Goal: Task Accomplishment & Management: Complete application form

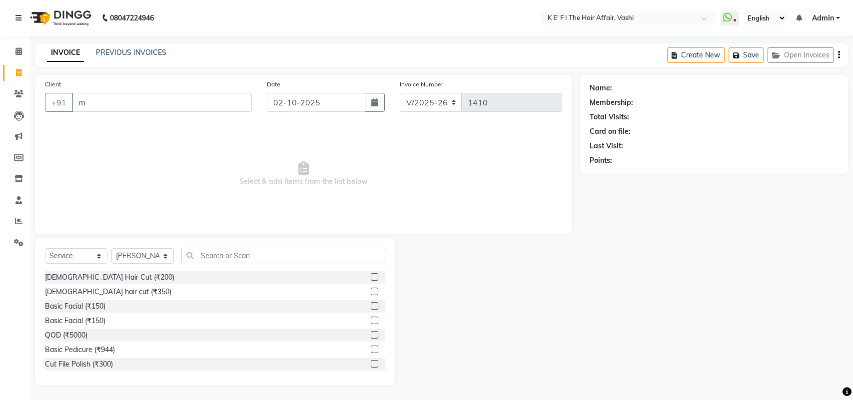
select select "6025"
select select "service"
select select "43807"
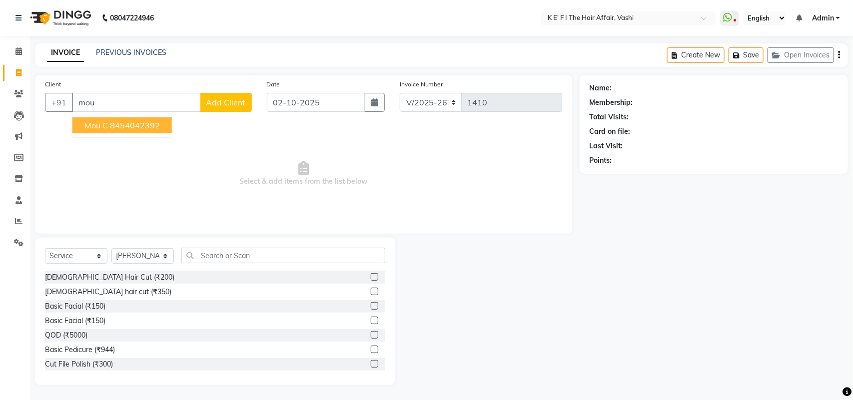
click at [130, 127] on ngb-highlight "8454042392" at bounding box center [135, 125] width 50 height 10
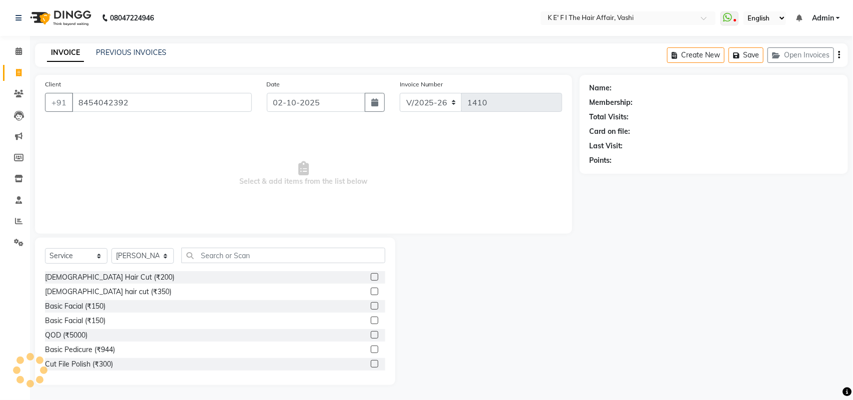
type input "8454042392"
click at [152, 254] on select "Select Stylist aayaz [PERSON_NAME] [PERSON_NAME] Athem [PERSON_NAME] [PERSON_NA…" at bounding box center [142, 255] width 62 height 15
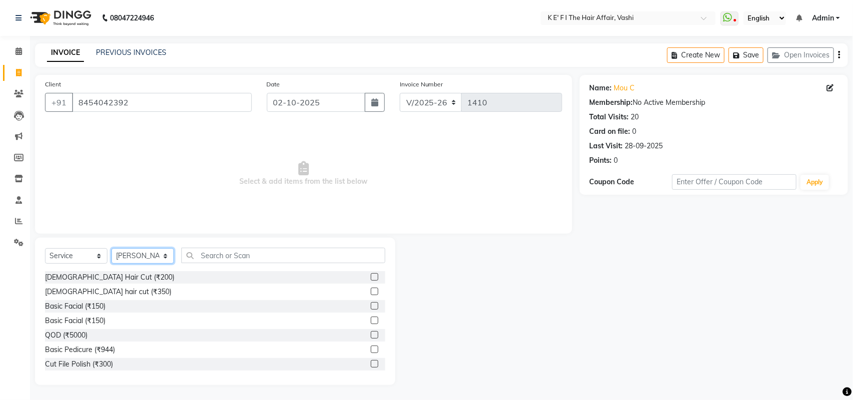
select select "43118"
click at [111, 248] on select "Select Stylist aayaz [PERSON_NAME] [PERSON_NAME] Athem [PERSON_NAME] [PERSON_NA…" at bounding box center [142, 255] width 62 height 15
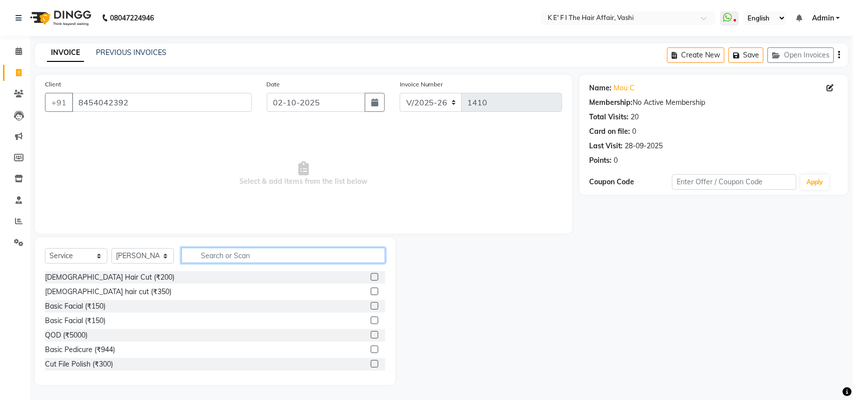
click at [215, 258] on input "text" at bounding box center [283, 255] width 204 height 15
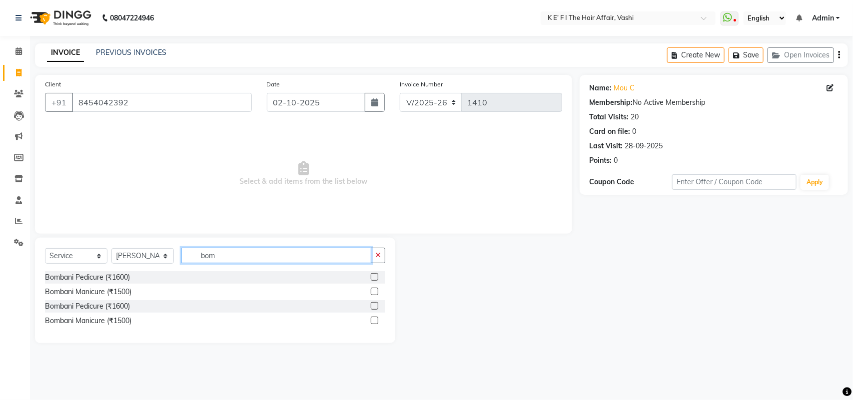
type input "bom"
click at [371, 275] on label at bounding box center [374, 276] width 7 height 7
click at [371, 275] on input "checkbox" at bounding box center [374, 277] width 6 height 6
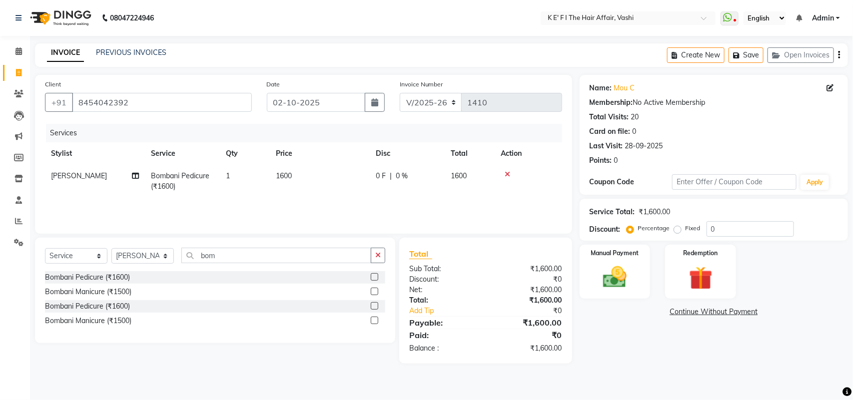
checkbox input "false"
click at [315, 183] on td "1600" at bounding box center [320, 181] width 100 height 33
select select "43118"
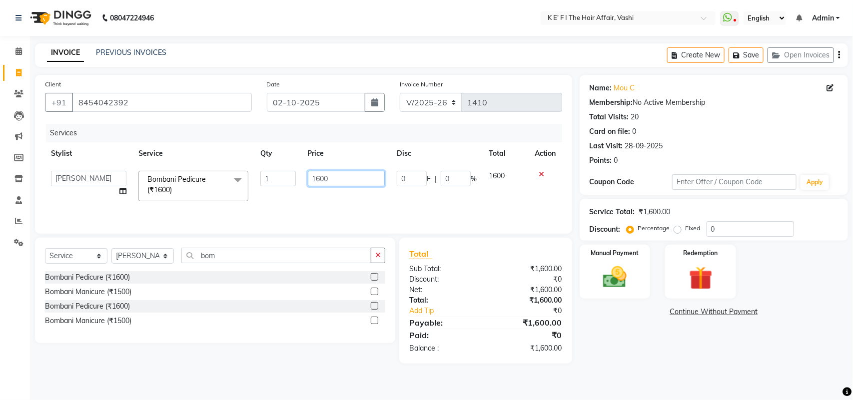
click at [316, 181] on input "1600" at bounding box center [346, 178] width 77 height 15
type input "2000"
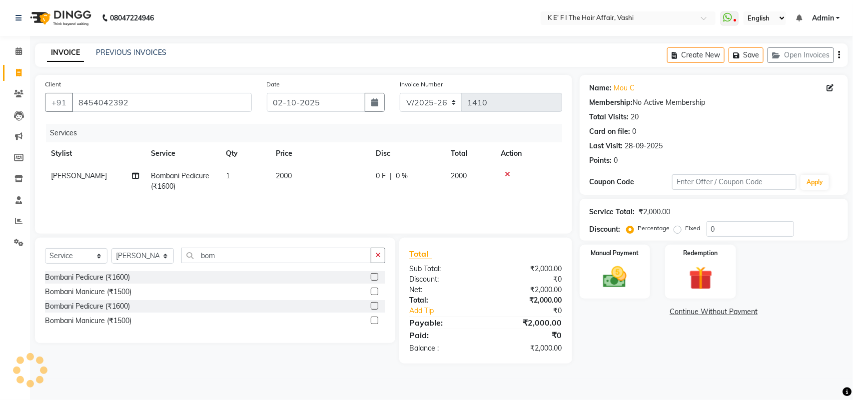
click at [405, 195] on td "0 F | 0 %" at bounding box center [407, 181] width 75 height 33
select select "43118"
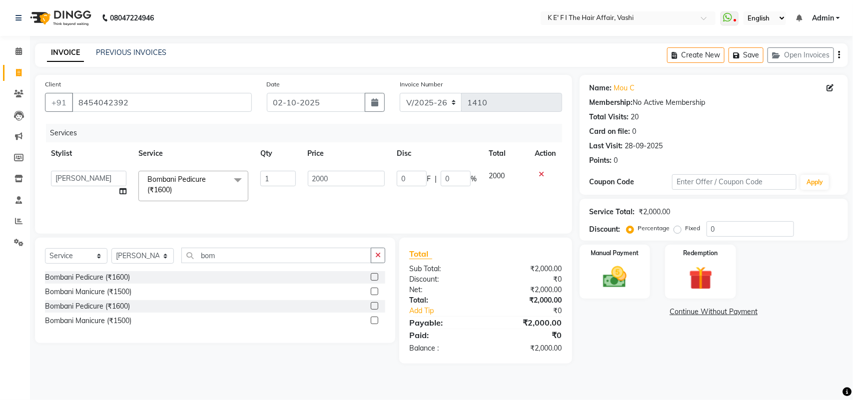
click at [447, 168] on td "0 F | 0 %" at bounding box center [437, 186] width 92 height 42
drag, startPoint x: 447, startPoint y: 168, endPoint x: 450, endPoint y: 177, distance: 9.5
click at [450, 176] on td "0 F | 0 %" at bounding box center [437, 186] width 92 height 42
click at [450, 177] on input "0" at bounding box center [456, 178] width 30 height 15
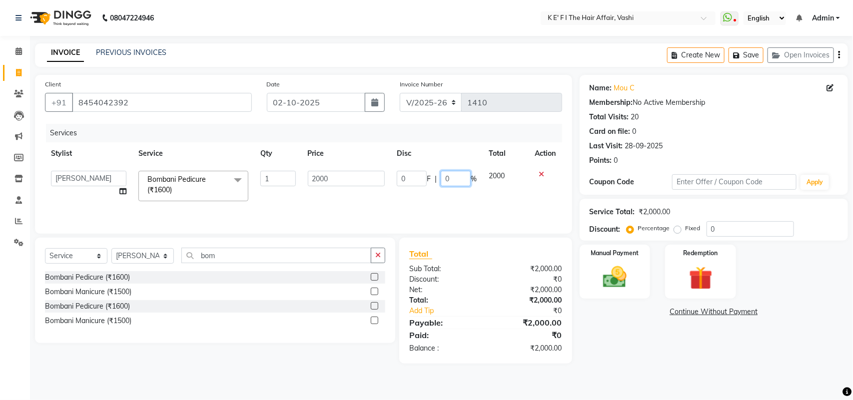
drag, startPoint x: 450, startPoint y: 177, endPoint x: 456, endPoint y: 197, distance: 20.9
click at [456, 197] on td "0 F | 0 %" at bounding box center [437, 186] width 92 height 42
type input "30"
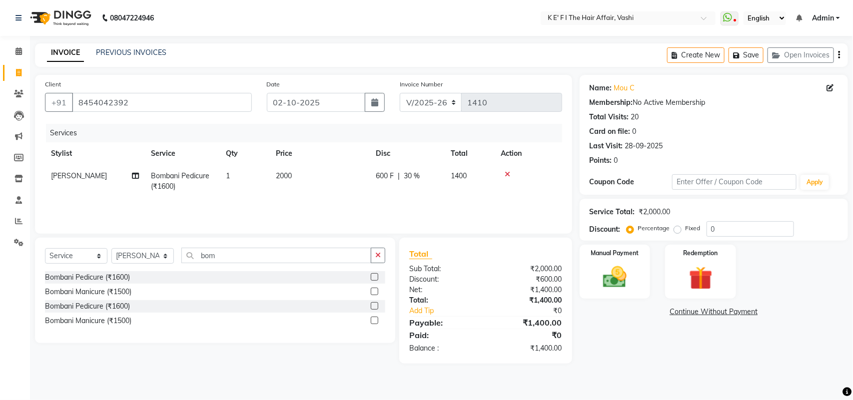
drag, startPoint x: 608, startPoint y: 275, endPoint x: 631, endPoint y: 300, distance: 34.3
click at [606, 275] on img at bounding box center [615, 277] width 38 height 27
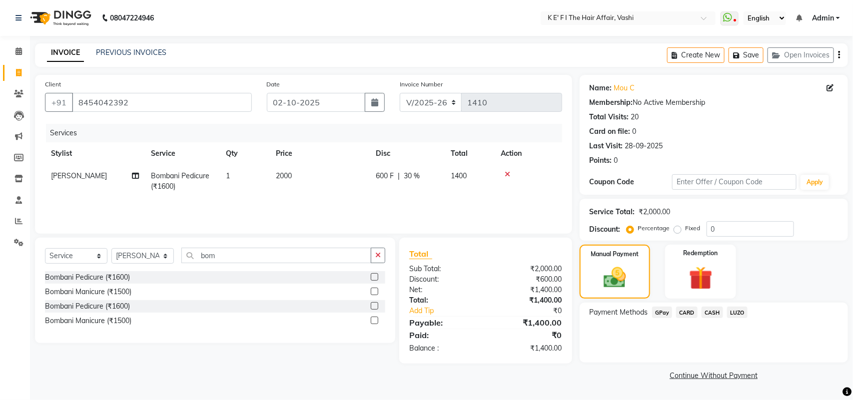
click at [690, 315] on span "CARD" at bounding box center [686, 312] width 21 height 11
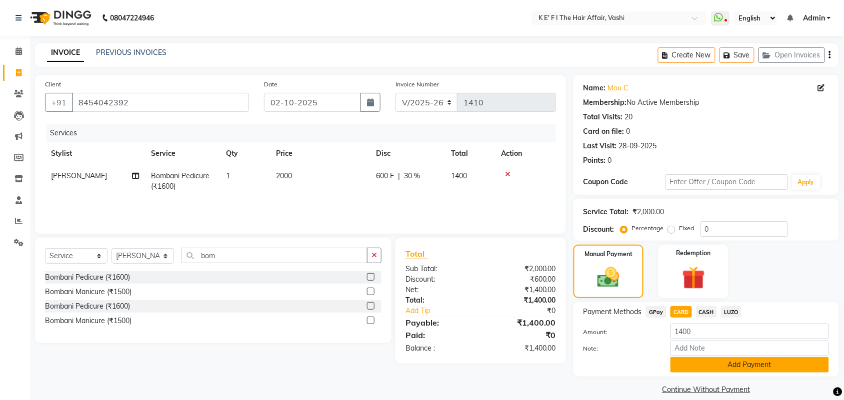
click at [707, 361] on button "Add Payment" at bounding box center [749, 364] width 158 height 15
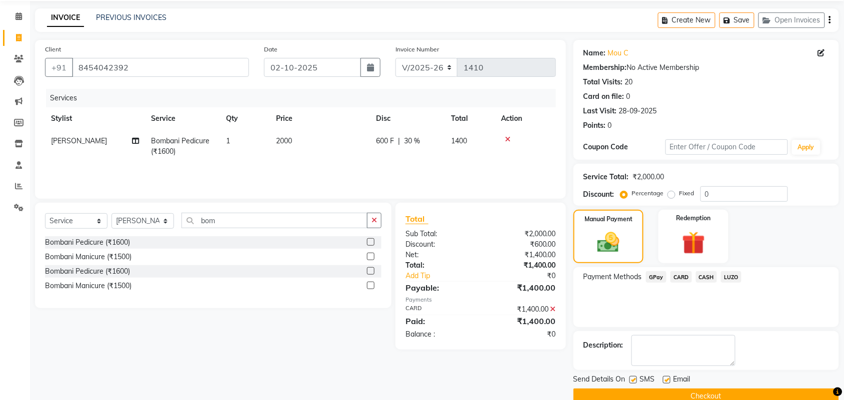
scroll to position [54, 0]
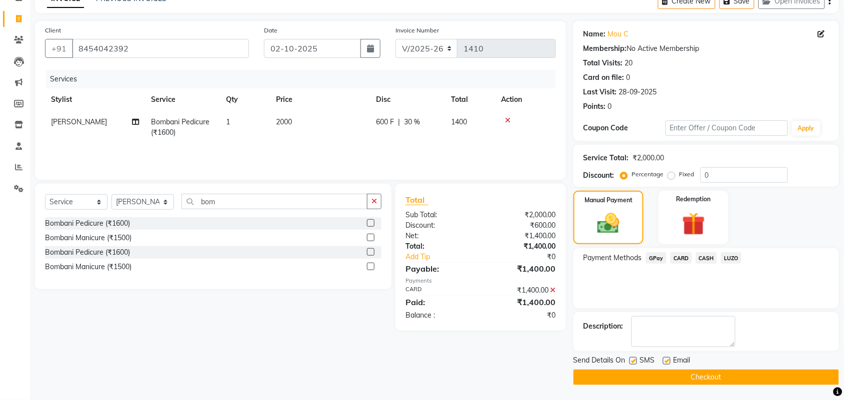
click at [636, 364] on label at bounding box center [632, 360] width 7 height 7
click at [636, 364] on input "checkbox" at bounding box center [632, 361] width 6 height 6
checkbox input "false"
click at [666, 361] on label at bounding box center [666, 360] width 7 height 7
click at [666, 361] on input "checkbox" at bounding box center [666, 361] width 6 height 6
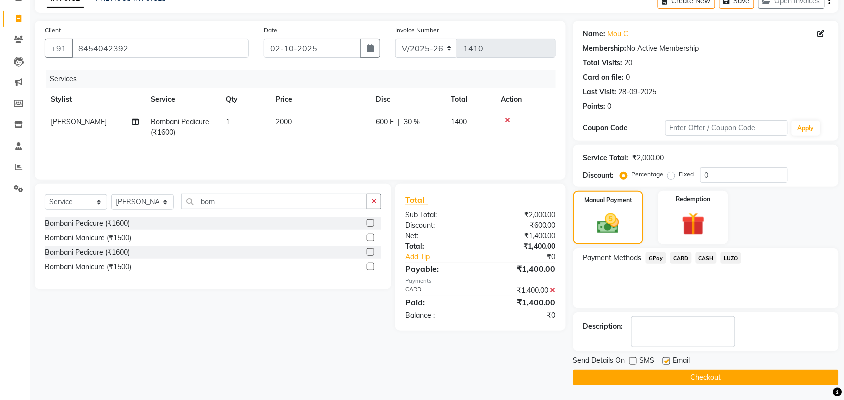
checkbox input "false"
click at [670, 372] on button "Checkout" at bounding box center [705, 377] width 265 height 15
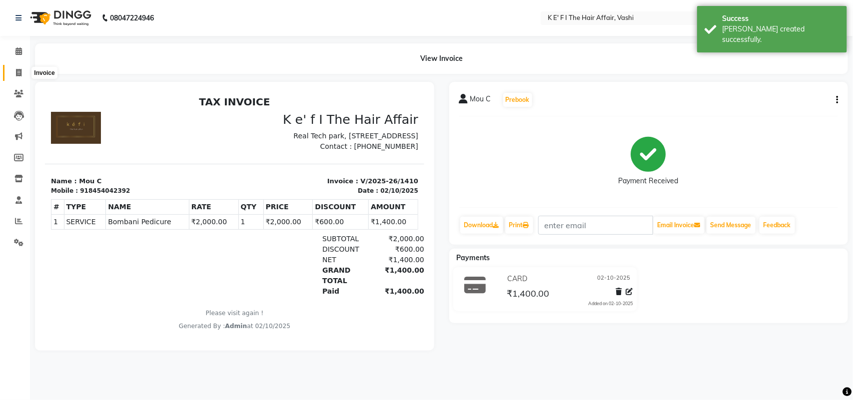
click at [20, 73] on icon at bounding box center [18, 72] width 5 height 7
select select "6025"
select select "service"
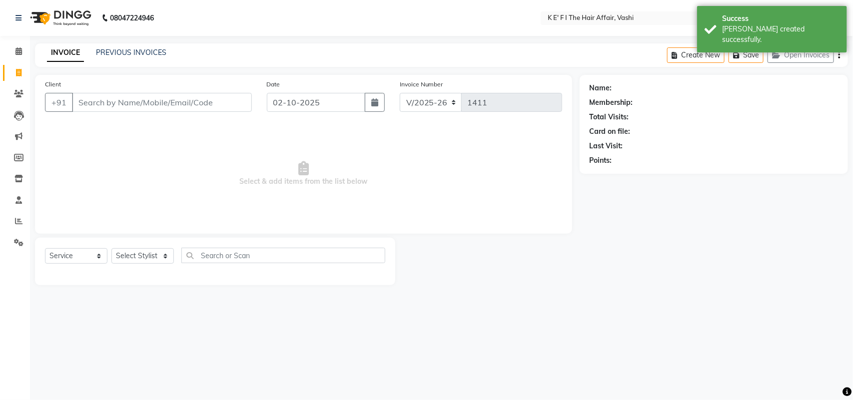
select select "43807"
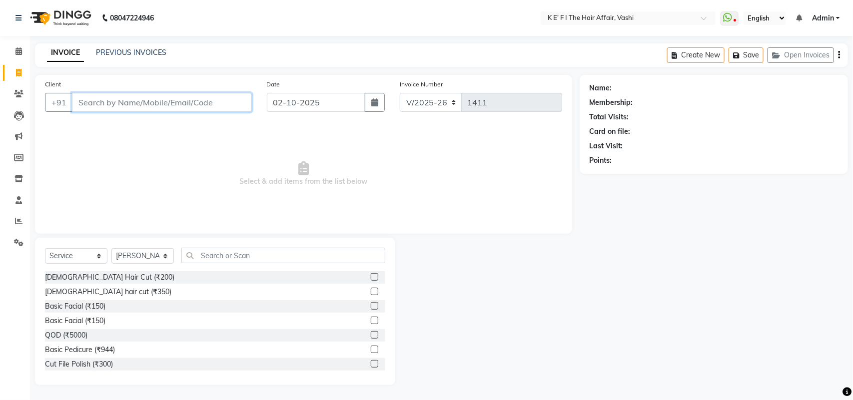
click at [176, 100] on input "Client" at bounding box center [162, 102] width 180 height 19
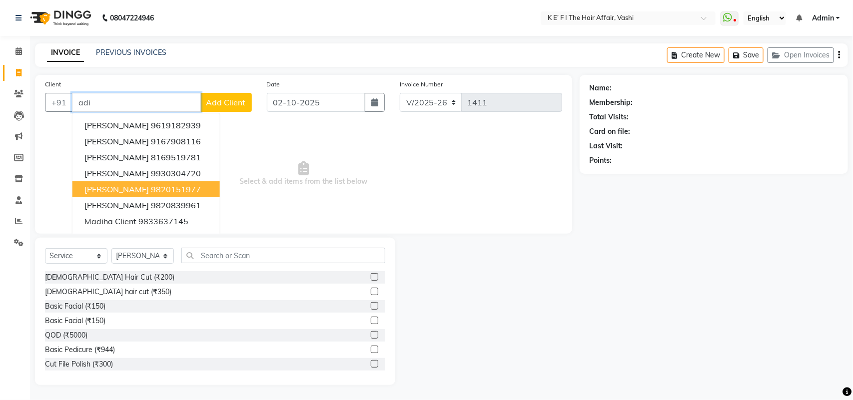
click at [151, 190] on ngb-highlight "9820151977" at bounding box center [176, 189] width 50 height 10
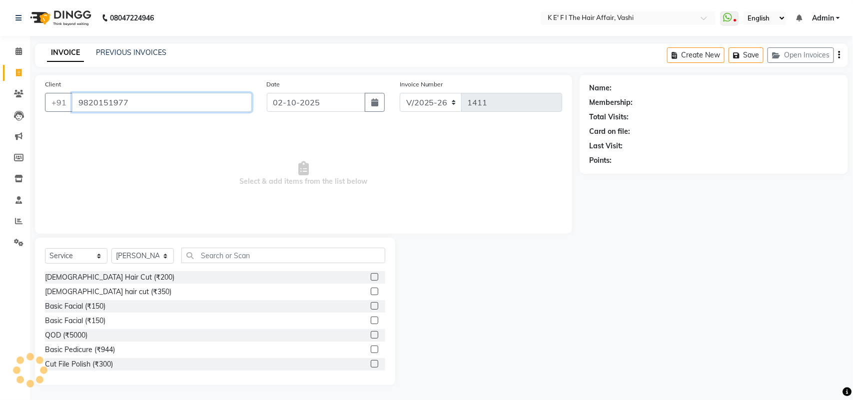
type input "9820151977"
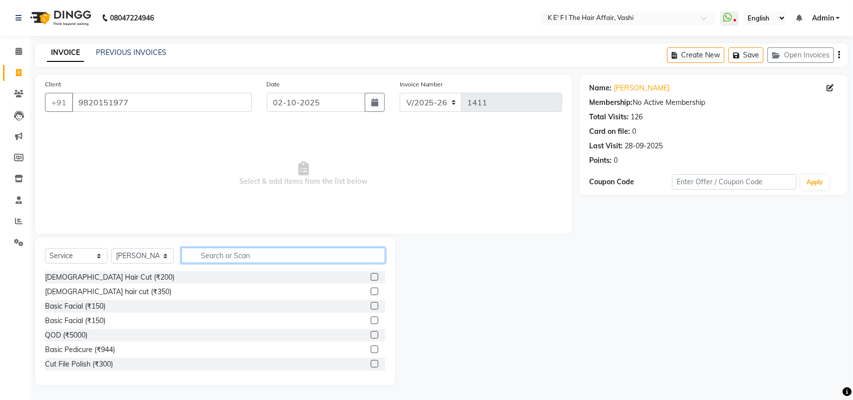
click at [212, 260] on input "text" at bounding box center [283, 255] width 204 height 15
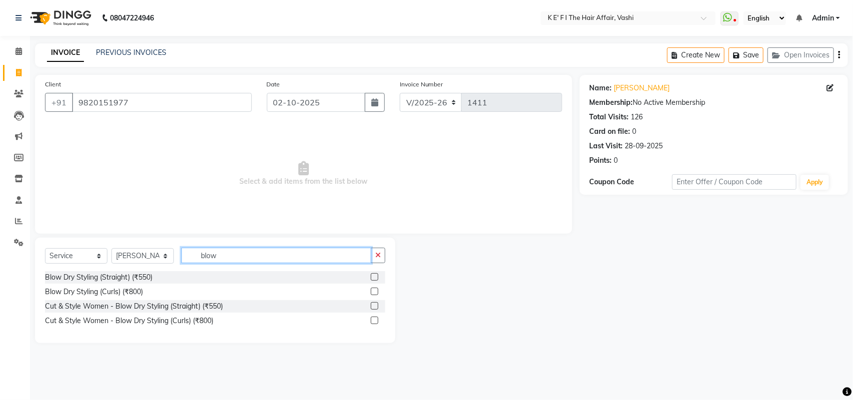
type input "blow"
drag, startPoint x: 374, startPoint y: 290, endPoint x: 326, endPoint y: 247, distance: 64.1
click at [374, 292] on label at bounding box center [374, 291] width 7 height 7
click at [374, 292] on input "checkbox" at bounding box center [374, 292] width 6 height 6
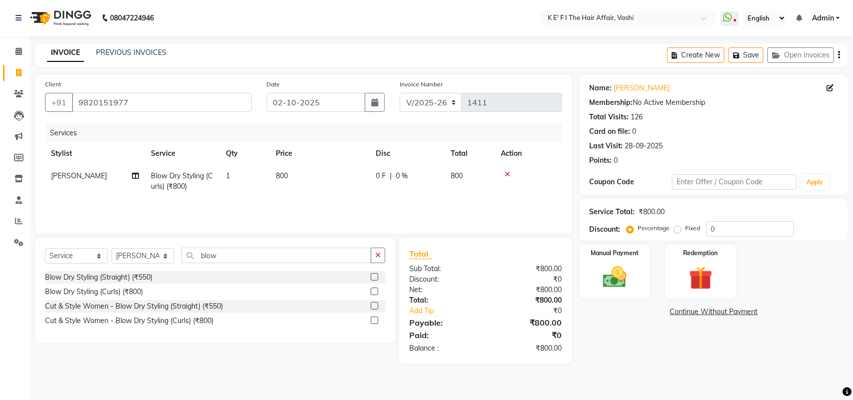
checkbox input "false"
click at [297, 188] on td "800" at bounding box center [320, 181] width 100 height 33
select select "43807"
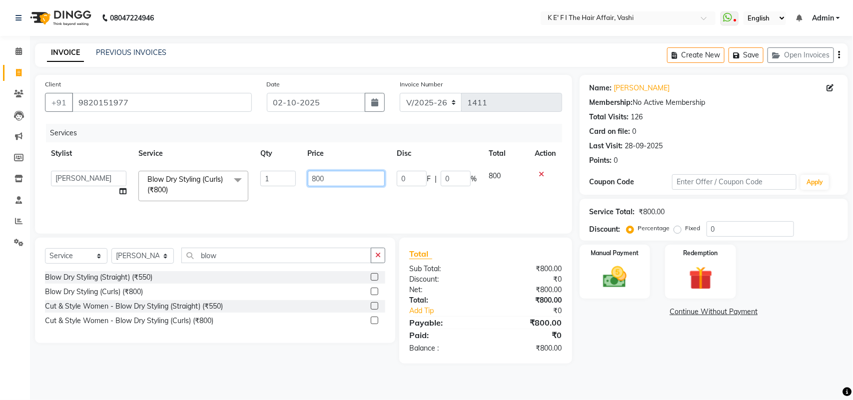
click at [317, 175] on input "800" at bounding box center [346, 178] width 77 height 15
type input "1500"
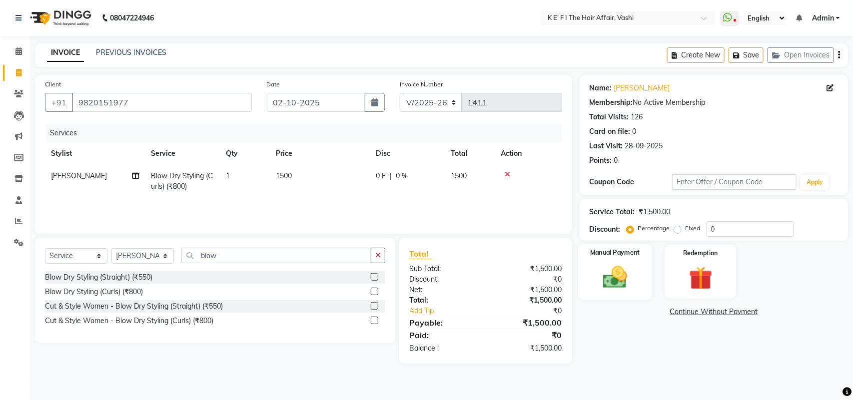
click at [620, 285] on img at bounding box center [614, 277] width 39 height 28
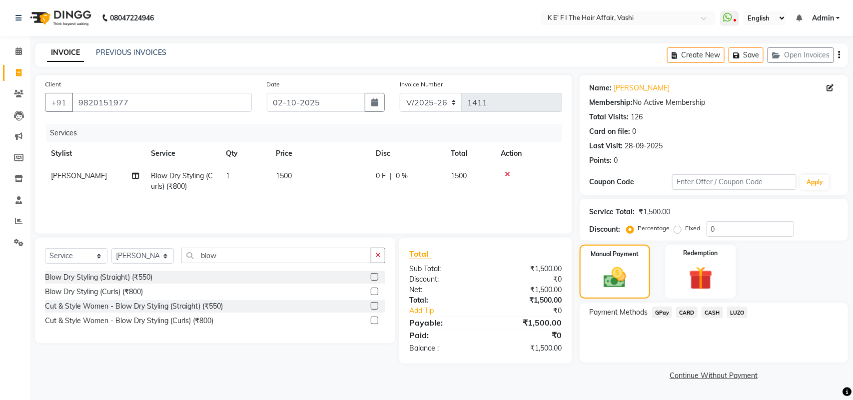
drag, startPoint x: 686, startPoint y: 310, endPoint x: 689, endPoint y: 323, distance: 12.9
click at [686, 311] on span "CARD" at bounding box center [686, 312] width 21 height 11
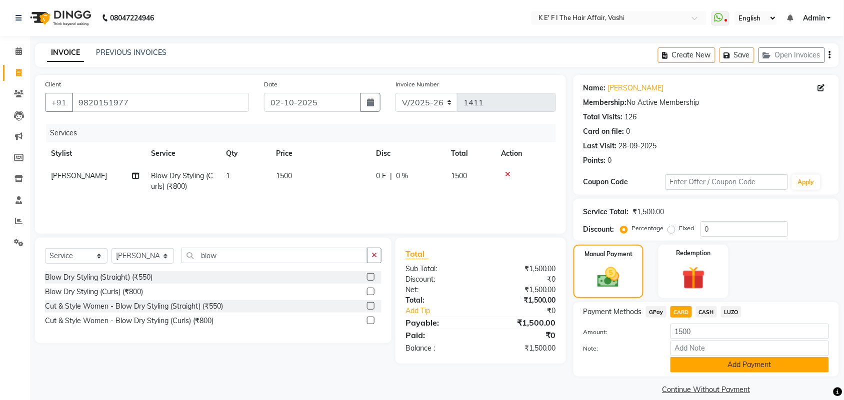
click at [698, 360] on button "Add Payment" at bounding box center [749, 364] width 158 height 15
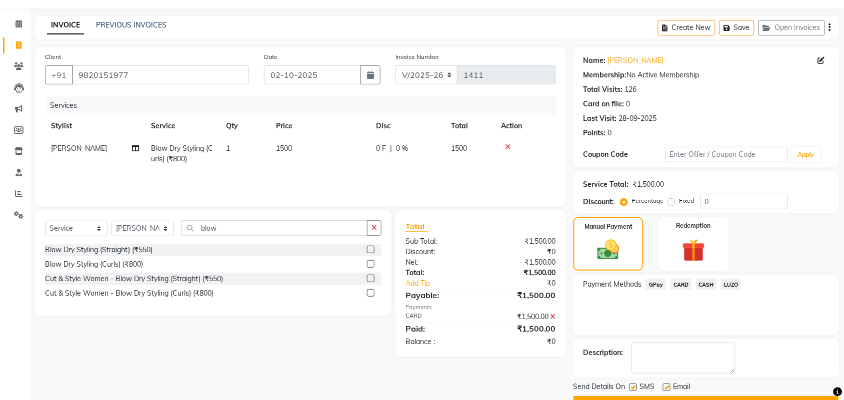
scroll to position [54, 0]
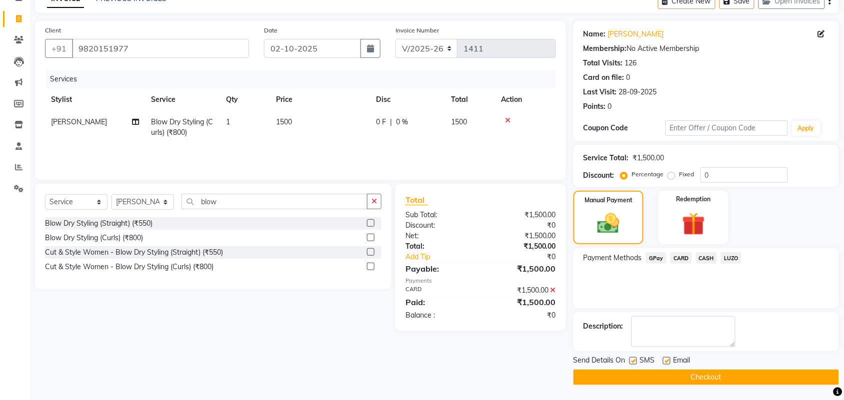
click at [636, 357] on label at bounding box center [632, 360] width 7 height 7
click at [636, 358] on input "checkbox" at bounding box center [632, 361] width 6 height 6
checkbox input "false"
click at [664, 356] on div "Email" at bounding box center [680, 361] width 35 height 12
click at [665, 360] on label at bounding box center [666, 360] width 7 height 7
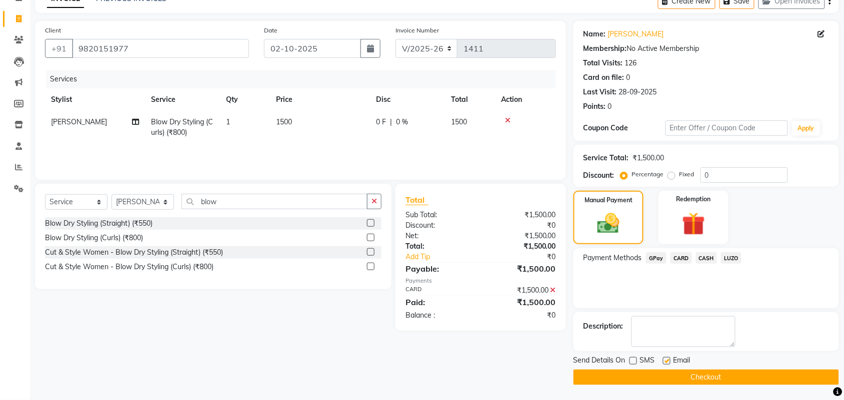
click at [665, 360] on input "checkbox" at bounding box center [666, 361] width 6 height 6
checkbox input "false"
click at [669, 370] on button "Checkout" at bounding box center [705, 377] width 265 height 15
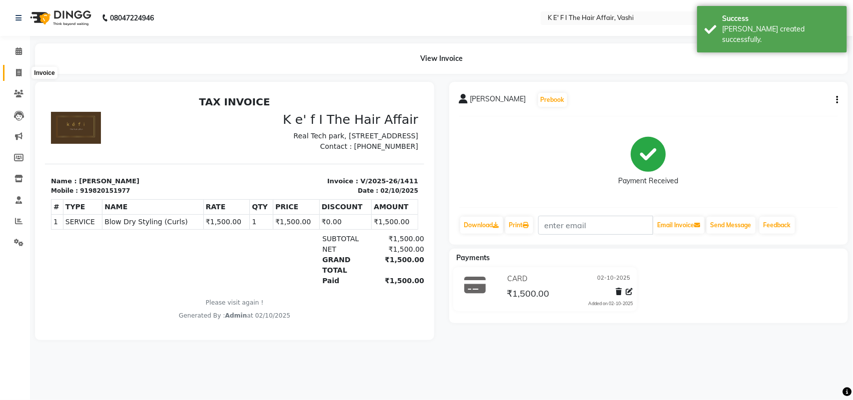
click at [13, 71] on span at bounding box center [18, 72] width 17 height 11
select select "6025"
select select "service"
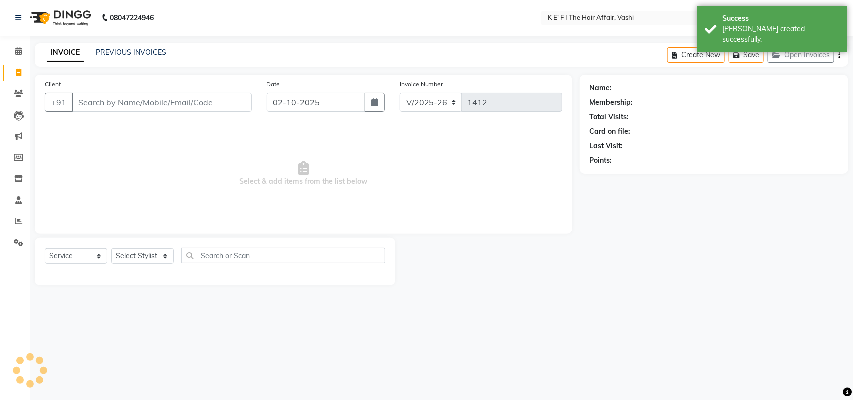
select select "43807"
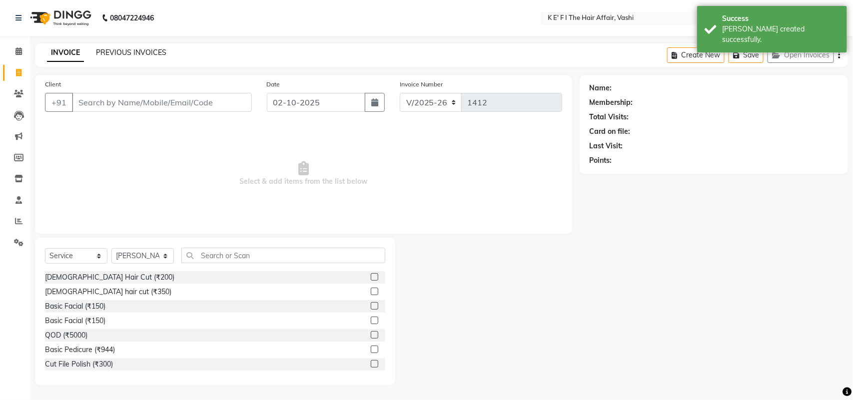
click at [145, 48] on link "PREVIOUS INVOICES" at bounding box center [131, 52] width 70 height 9
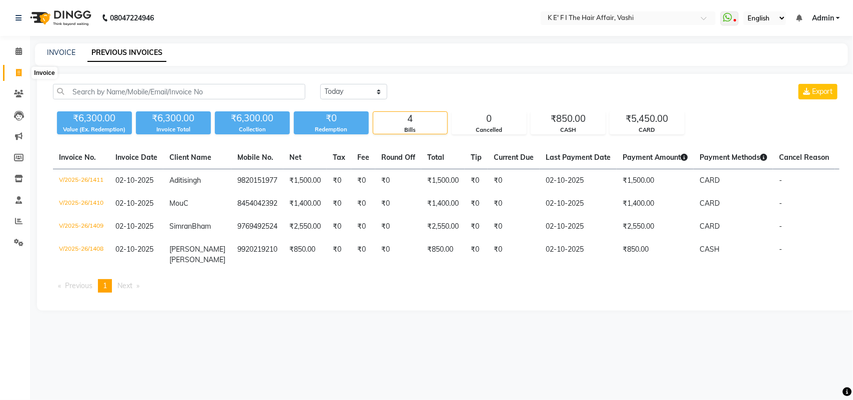
click at [20, 75] on icon at bounding box center [18, 72] width 5 height 7
select select "service"
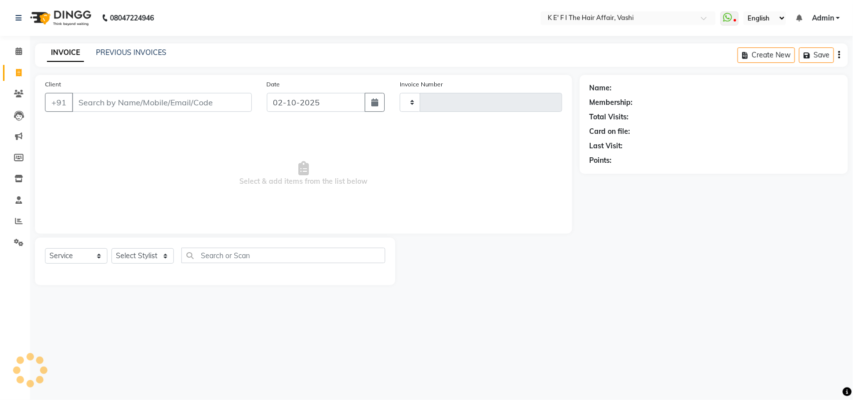
type input "1412"
select select "6025"
select select "43807"
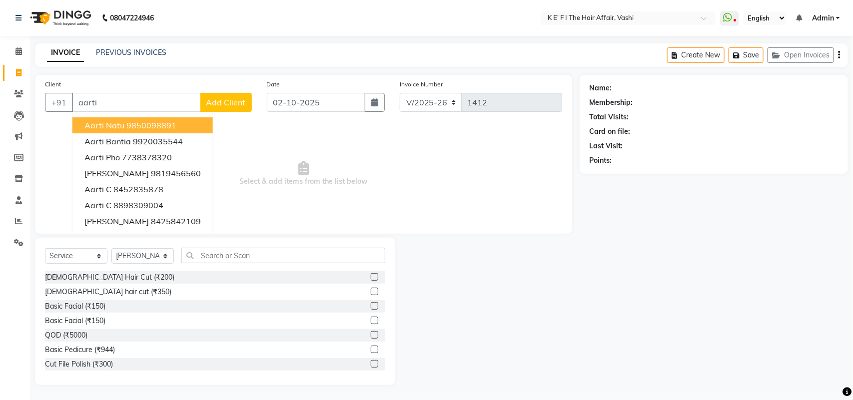
click at [96, 106] on input "aarti" at bounding box center [136, 102] width 129 height 19
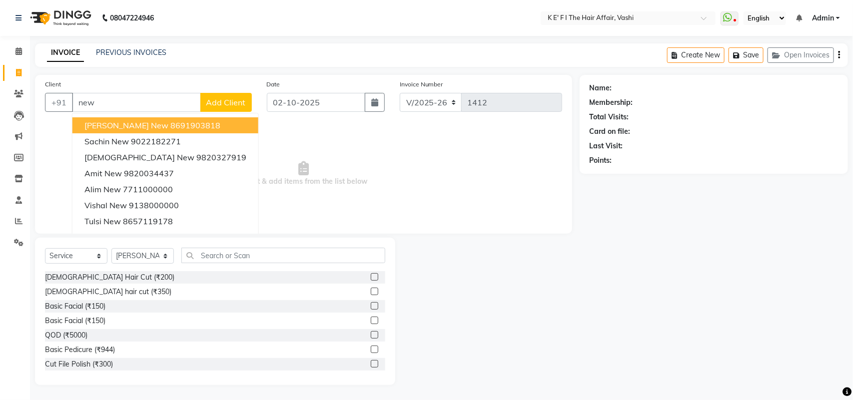
click at [90, 101] on input "new" at bounding box center [136, 102] width 129 height 19
type input "32"
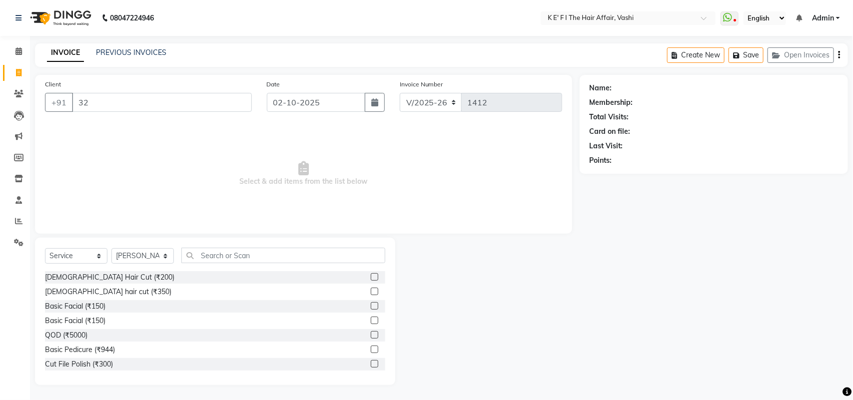
click at [90, 100] on input "32" at bounding box center [162, 102] width 180 height 19
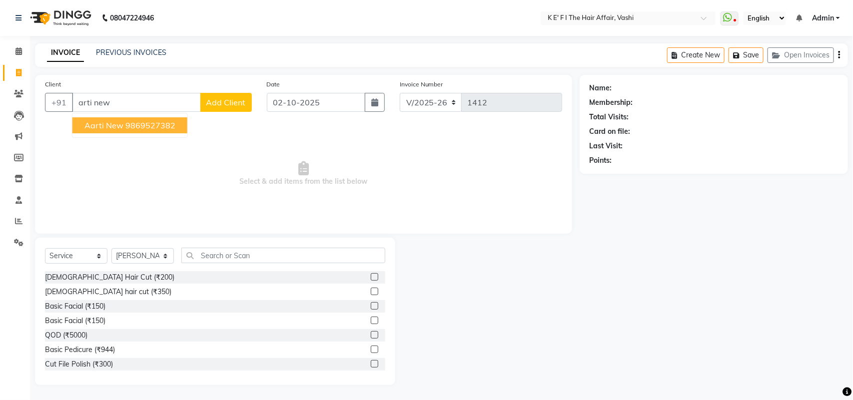
click at [126, 126] on ngb-highlight "9869527382" at bounding box center [150, 125] width 50 height 10
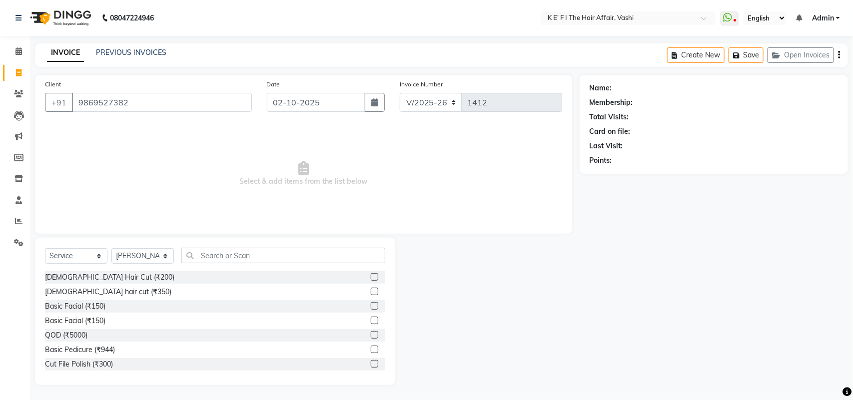
type input "9869527382"
click at [148, 259] on select "Select Stylist aayaz [PERSON_NAME] [PERSON_NAME] Athem [PERSON_NAME] [PERSON_NA…" at bounding box center [142, 255] width 62 height 15
select select "85172"
click at [111, 248] on select "Select Stylist aayaz [PERSON_NAME] [PERSON_NAME] Athem [PERSON_NAME] [PERSON_NA…" at bounding box center [142, 255] width 62 height 15
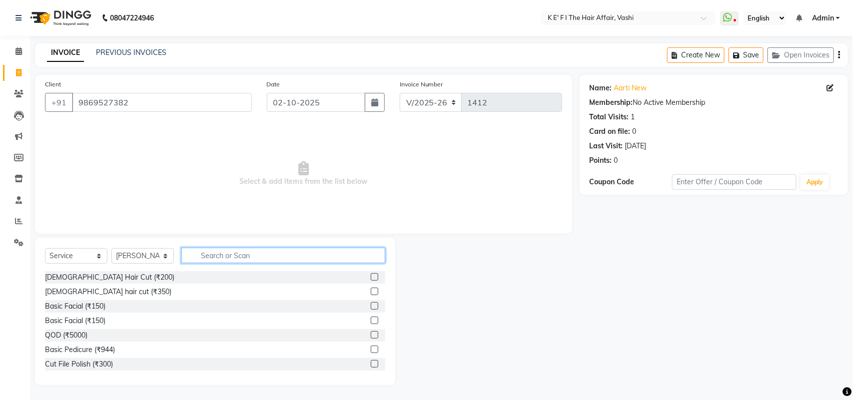
click at [228, 261] on input "text" at bounding box center [283, 255] width 204 height 15
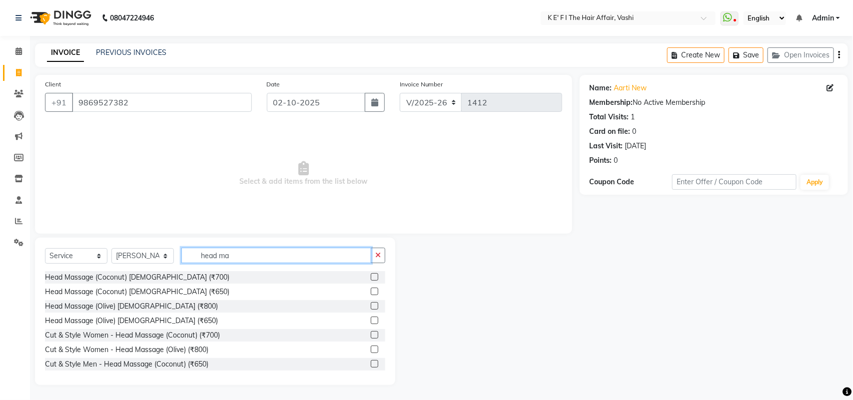
type input "head ma"
click at [361, 278] on div "Head Massage (Coconut) [DEMOGRAPHIC_DATA] (₹700)" at bounding box center [215, 277] width 340 height 12
click at [371, 278] on label at bounding box center [374, 276] width 7 height 7
click at [371, 278] on input "checkbox" at bounding box center [374, 277] width 6 height 6
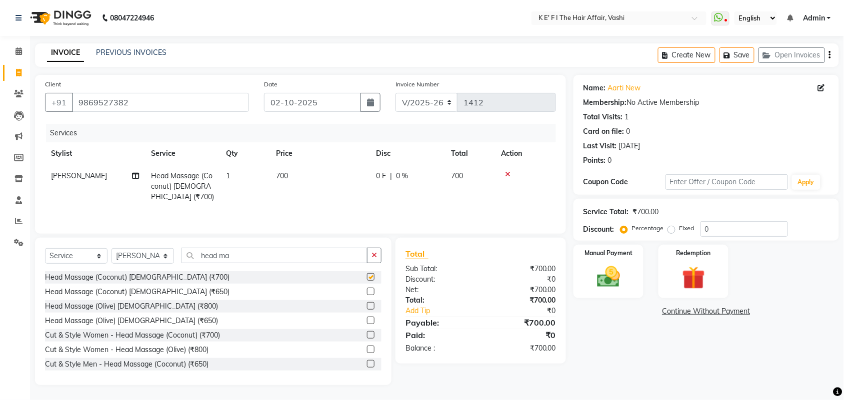
click at [321, 190] on td "700" at bounding box center [320, 186] width 100 height 43
checkbox input "false"
select select "85172"
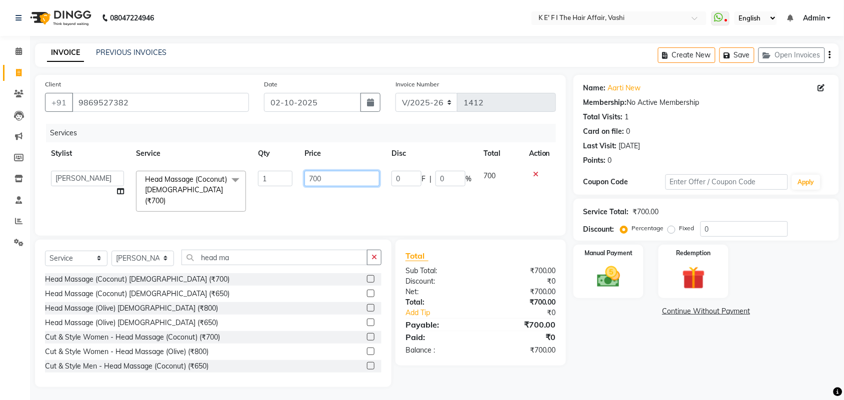
click at [318, 184] on input "700" at bounding box center [341, 178] width 75 height 15
type input "500"
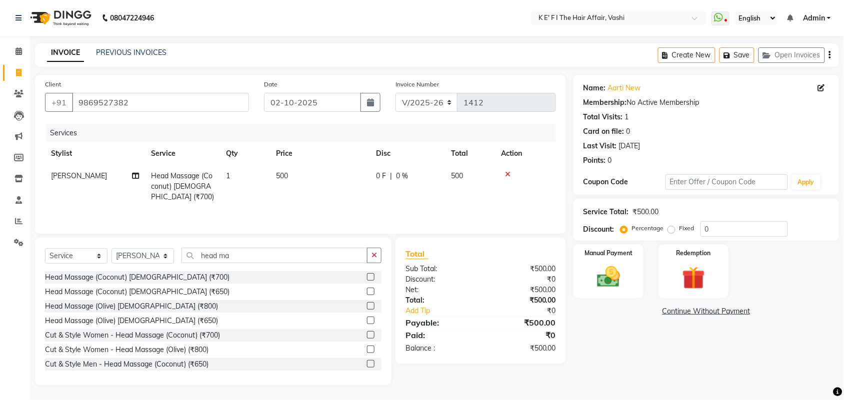
click at [216, 266] on div "Select Service Product Membership Package Voucher Prepaid Gift Card Select Styl…" at bounding box center [213, 259] width 336 height 23
click at [216, 260] on input "head ma" at bounding box center [274, 255] width 186 height 15
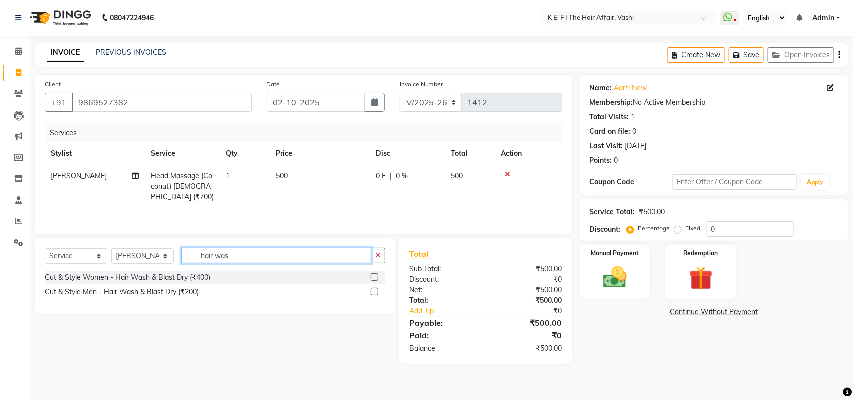
type input "hair was"
click at [373, 281] on label at bounding box center [374, 276] width 7 height 7
click at [373, 281] on input "checkbox" at bounding box center [374, 277] width 6 height 6
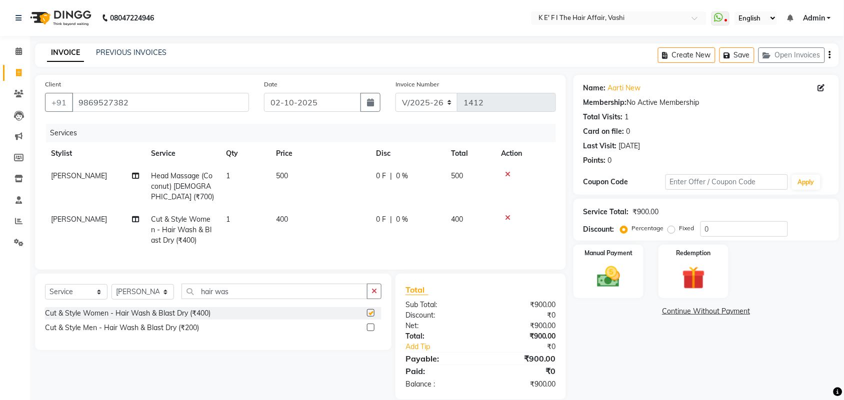
checkbox input "false"
click at [295, 238] on td "400" at bounding box center [320, 229] width 100 height 43
select select "85172"
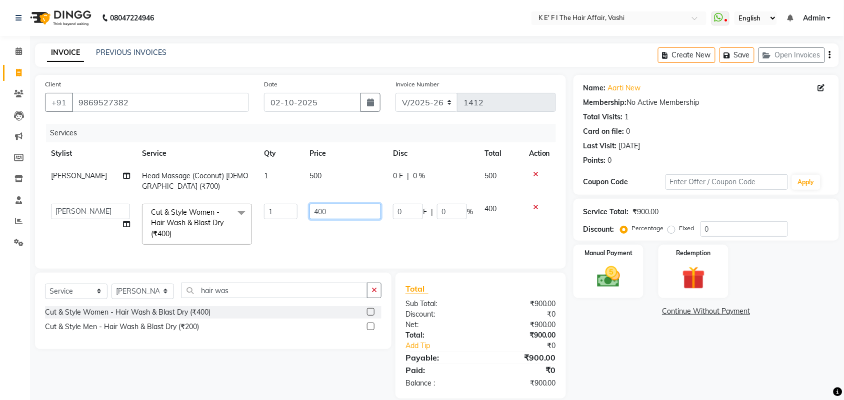
click at [315, 214] on input "400" at bounding box center [344, 211] width 71 height 15
type input "500"
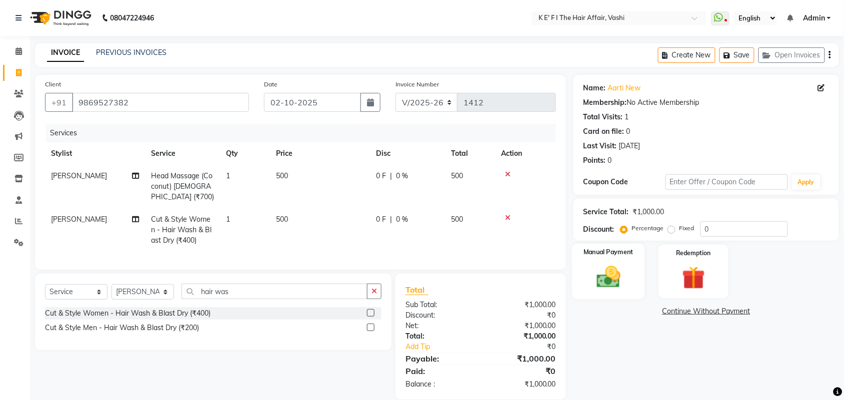
click at [595, 271] on img at bounding box center [608, 276] width 39 height 27
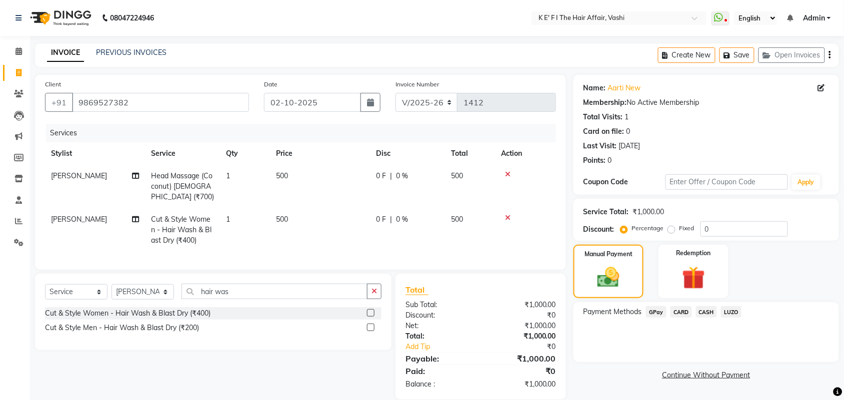
click at [661, 314] on span "GPay" at bounding box center [656, 311] width 20 height 11
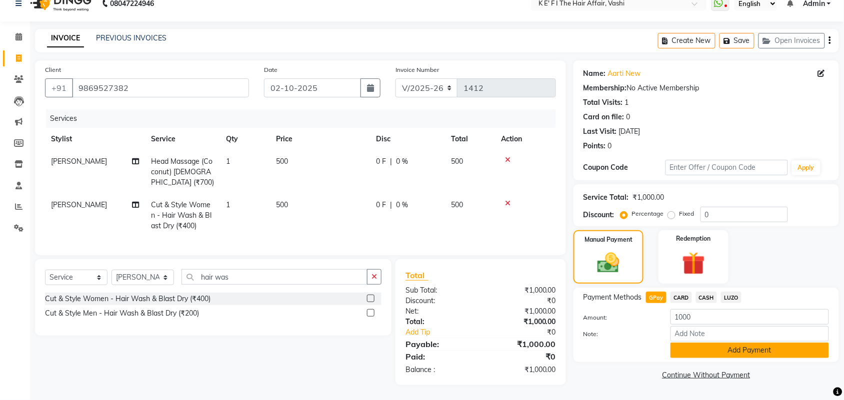
click at [691, 343] on button "Add Payment" at bounding box center [749, 350] width 158 height 15
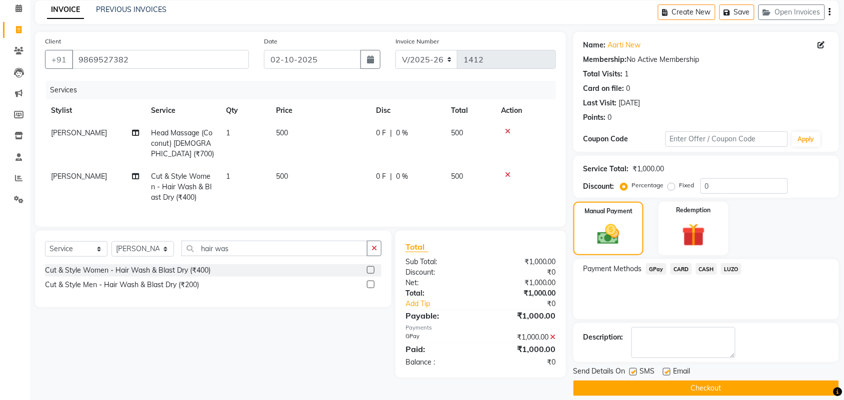
scroll to position [54, 0]
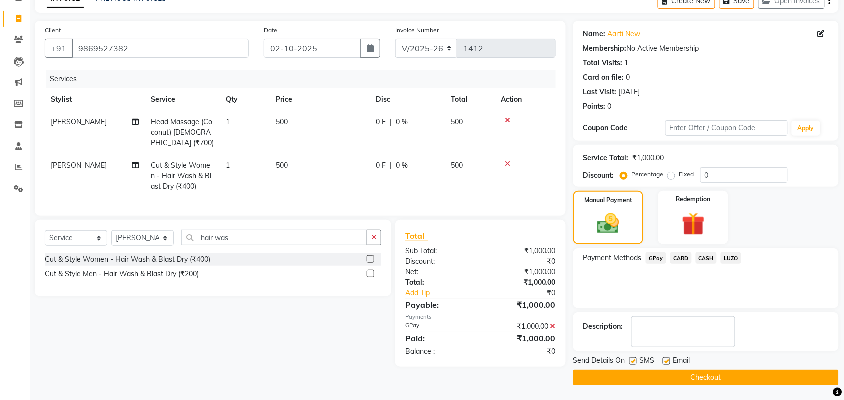
click at [637, 359] on div "SMS" at bounding box center [645, 361] width 33 height 12
click at [635, 361] on label at bounding box center [632, 360] width 7 height 7
click at [635, 361] on input "checkbox" at bounding box center [632, 361] width 6 height 6
checkbox input "false"
click at [667, 358] on label at bounding box center [666, 360] width 7 height 7
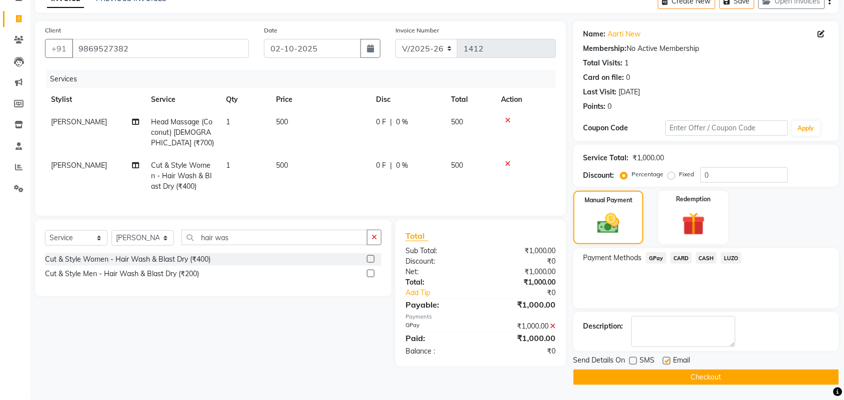
click at [667, 358] on input "checkbox" at bounding box center [666, 361] width 6 height 6
checkbox input "false"
click at [656, 376] on button "Checkout" at bounding box center [705, 377] width 265 height 15
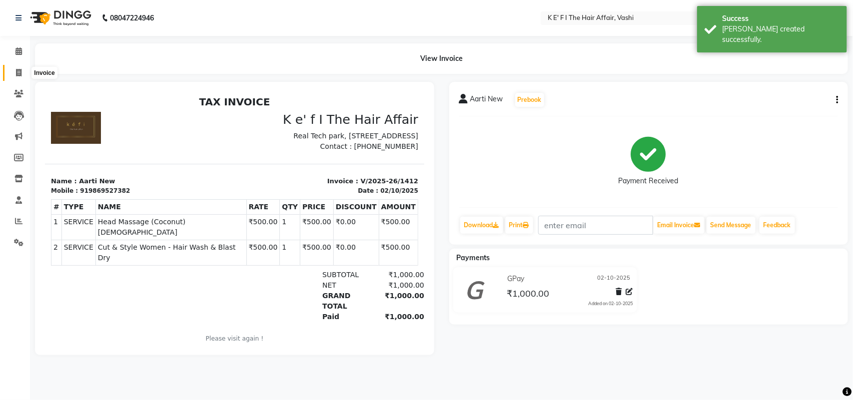
click at [17, 71] on icon at bounding box center [18, 72] width 5 height 7
select select "6025"
select select "service"
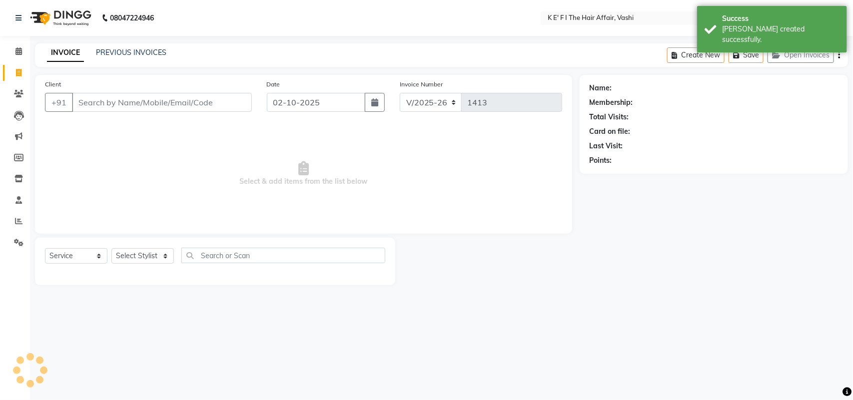
select select "43807"
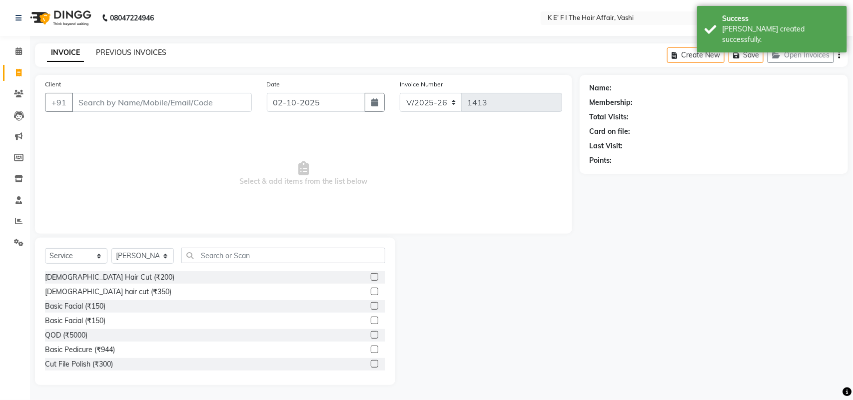
click at [131, 54] on link "PREVIOUS INVOICES" at bounding box center [131, 52] width 70 height 9
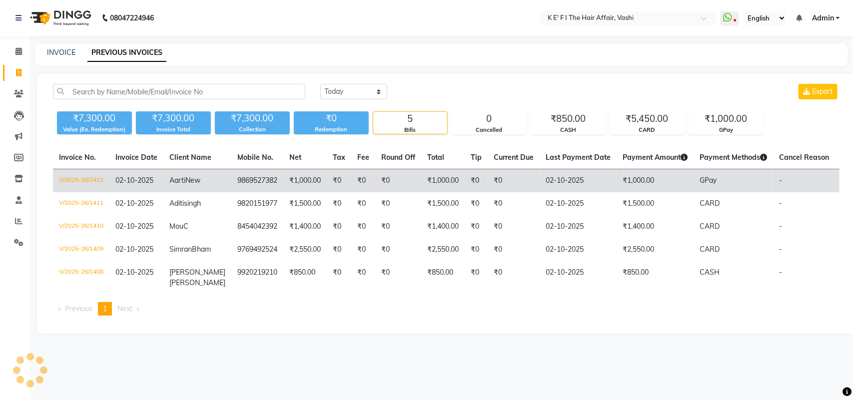
click at [700, 184] on span "GPay" at bounding box center [708, 180] width 17 height 9
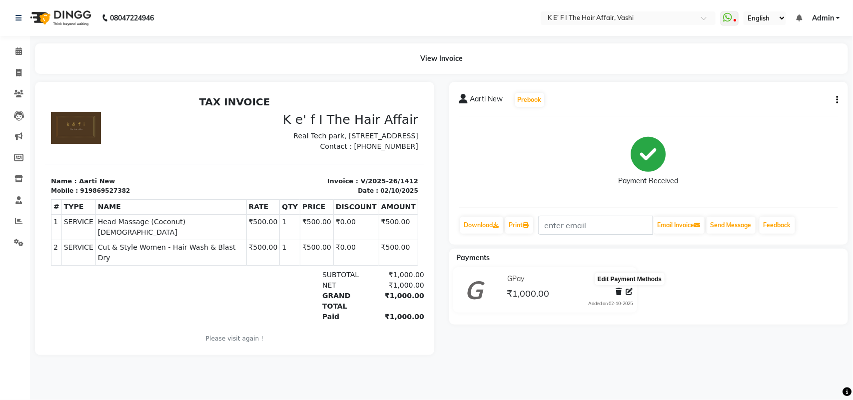
click at [631, 291] on icon at bounding box center [629, 291] width 7 height 7
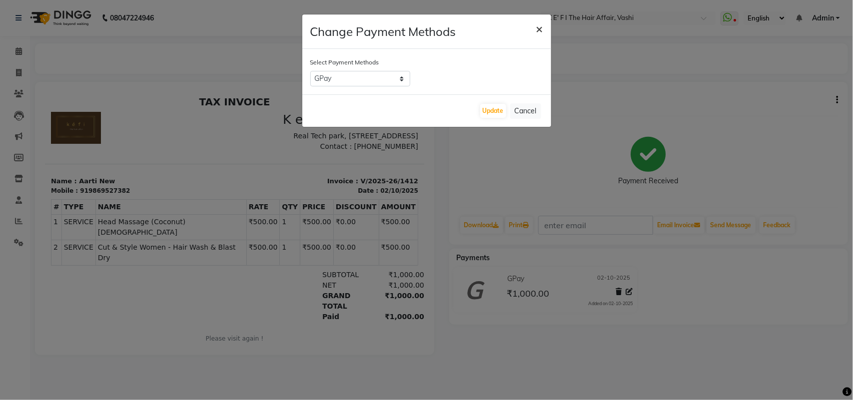
click at [540, 26] on span "×" at bounding box center [539, 28] width 7 height 15
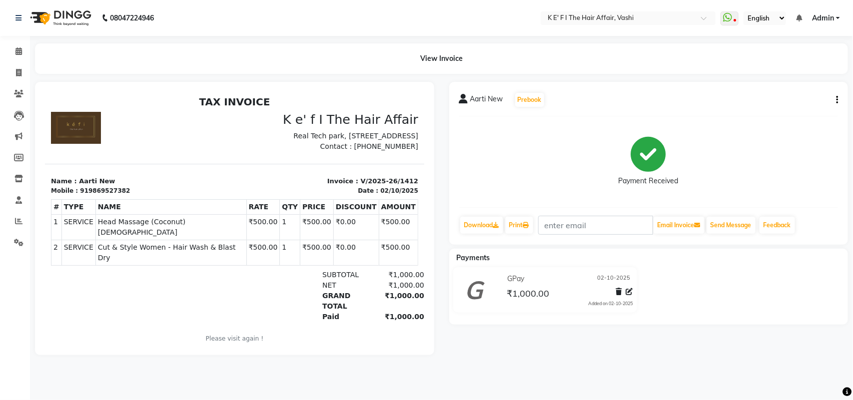
click at [839, 98] on div "Aarti New Prebook Payment Received Download Print Email Invoice Send Message Fe…" at bounding box center [648, 163] width 399 height 163
click at [838, 100] on icon "button" at bounding box center [837, 100] width 2 height 0
click at [796, 113] on div "Edit Invoice" at bounding box center [787, 112] width 68 height 12
select select "service"
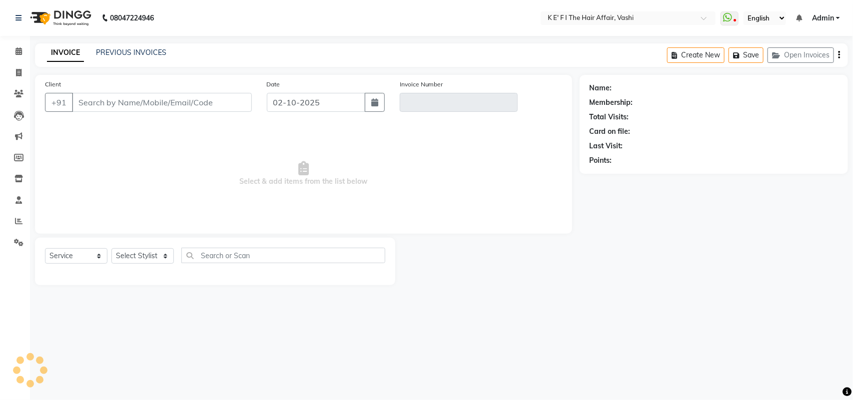
select select "43807"
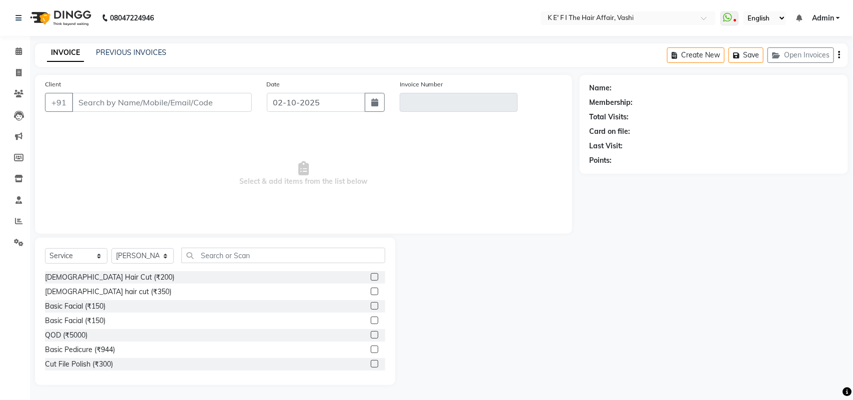
type input "9869527382"
type input "V/2025-26/1412"
select select "select"
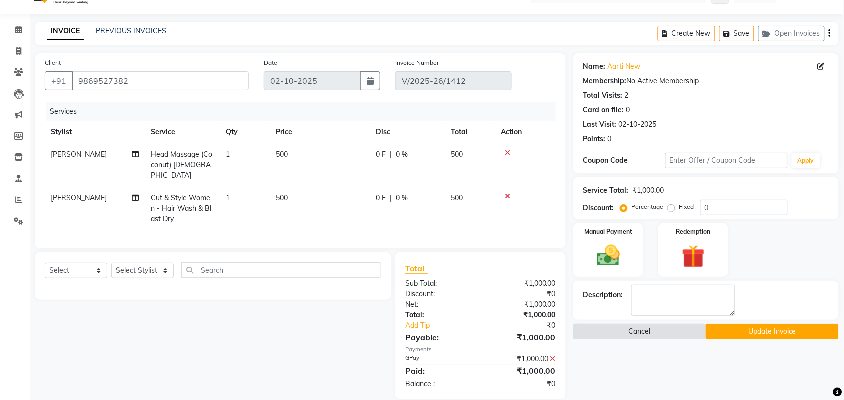
scroll to position [34, 0]
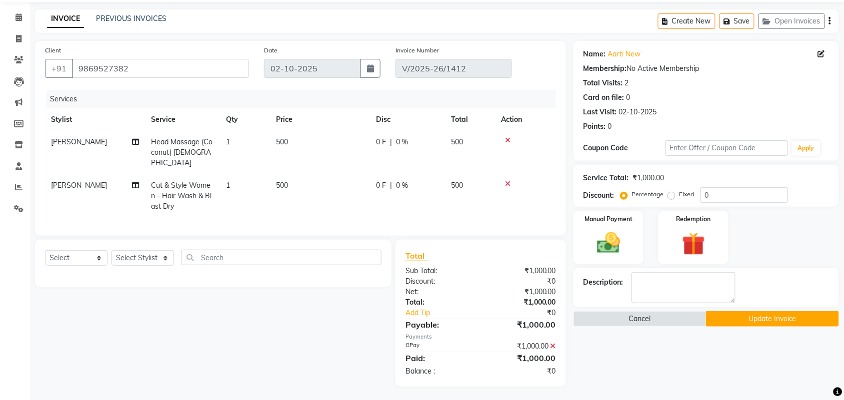
click at [720, 318] on button "Update Invoice" at bounding box center [772, 318] width 132 height 15
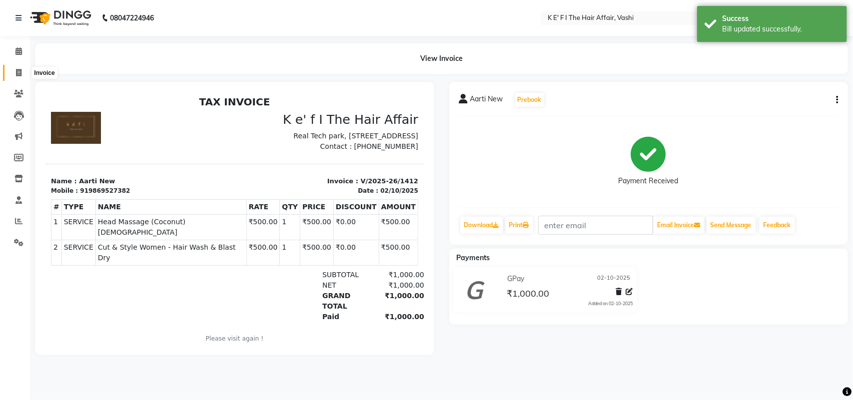
click at [19, 71] on icon at bounding box center [18, 72] width 5 height 7
select select "6025"
select select "service"
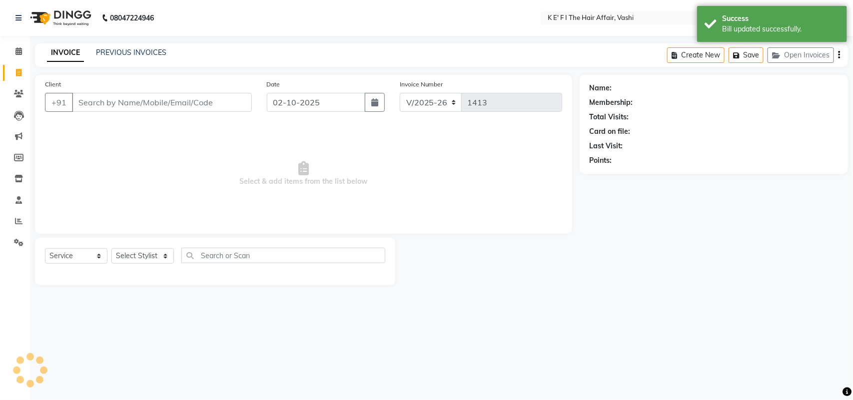
select select "43807"
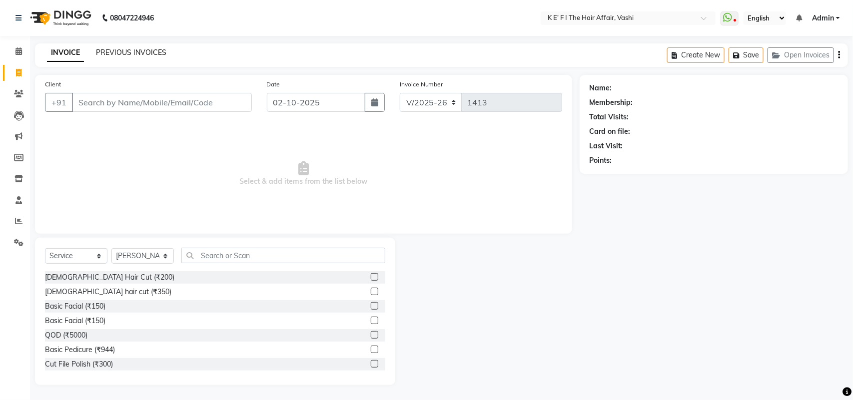
click at [106, 51] on link "PREVIOUS INVOICES" at bounding box center [131, 52] width 70 height 9
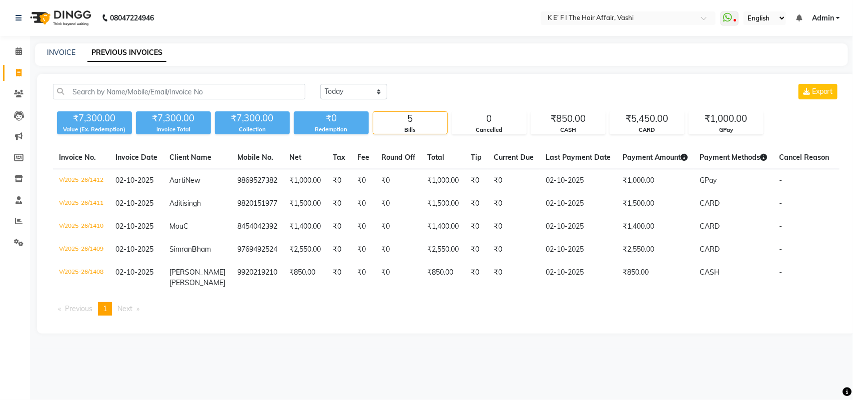
click at [56, 57] on div "INVOICE" at bounding box center [61, 52] width 28 height 10
click at [65, 53] on link "INVOICE" at bounding box center [61, 52] width 28 height 9
select select "6025"
select select "service"
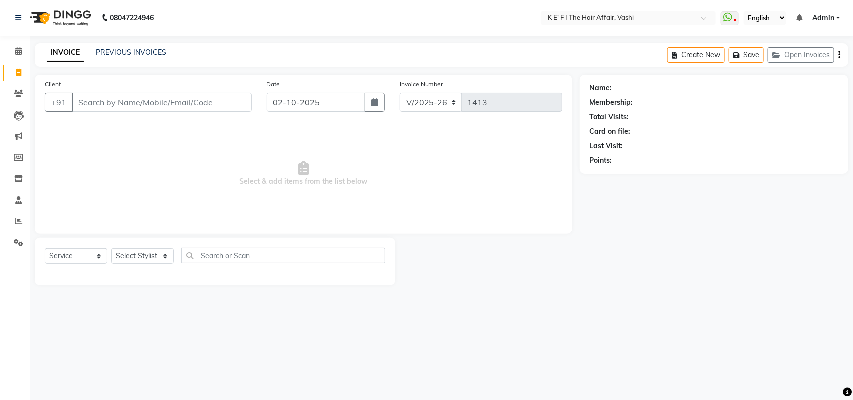
select select "43807"
